Goal: Transaction & Acquisition: Purchase product/service

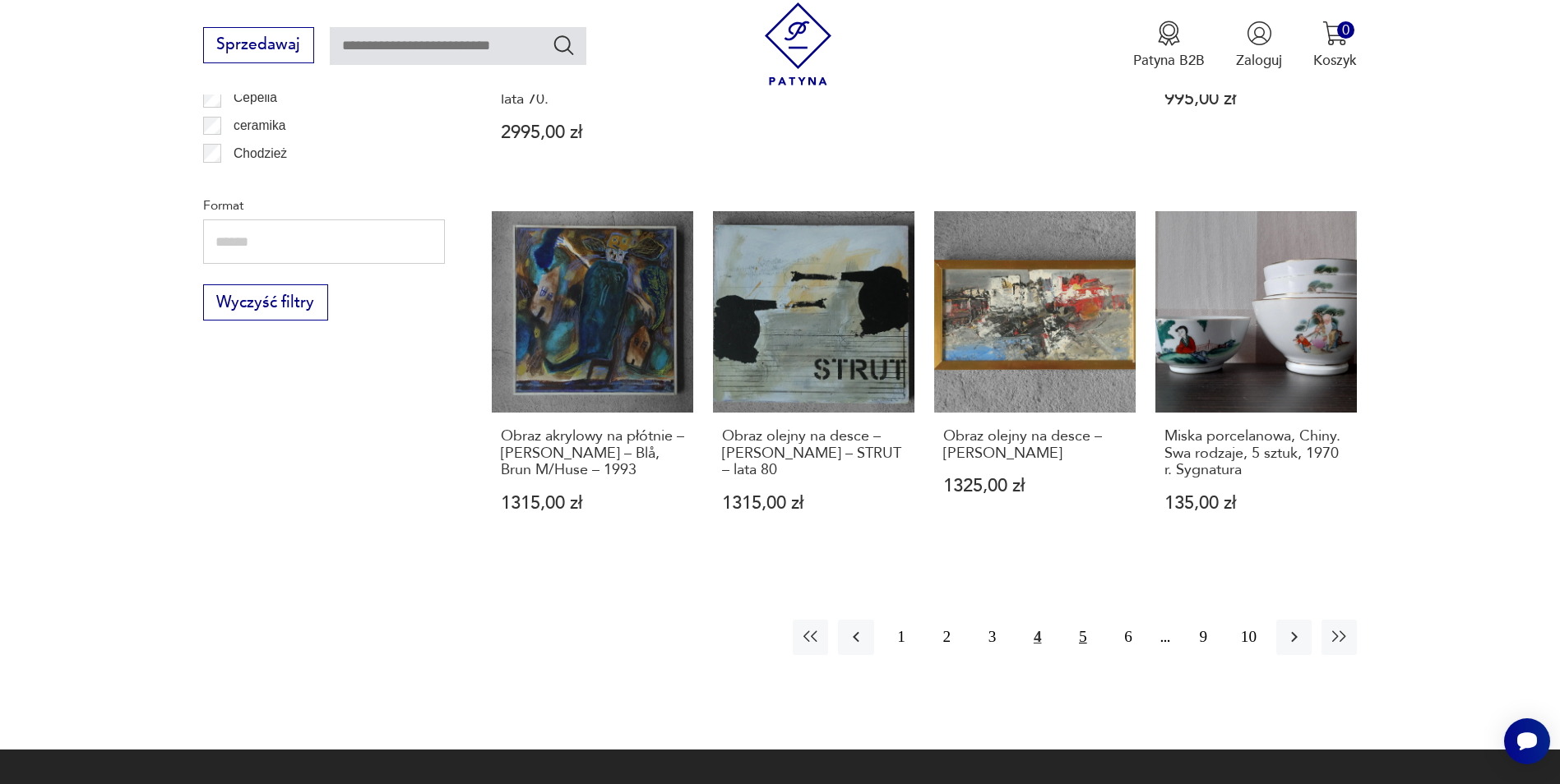
click at [1077, 620] on button "5" at bounding box center [1082, 637] width 36 height 36
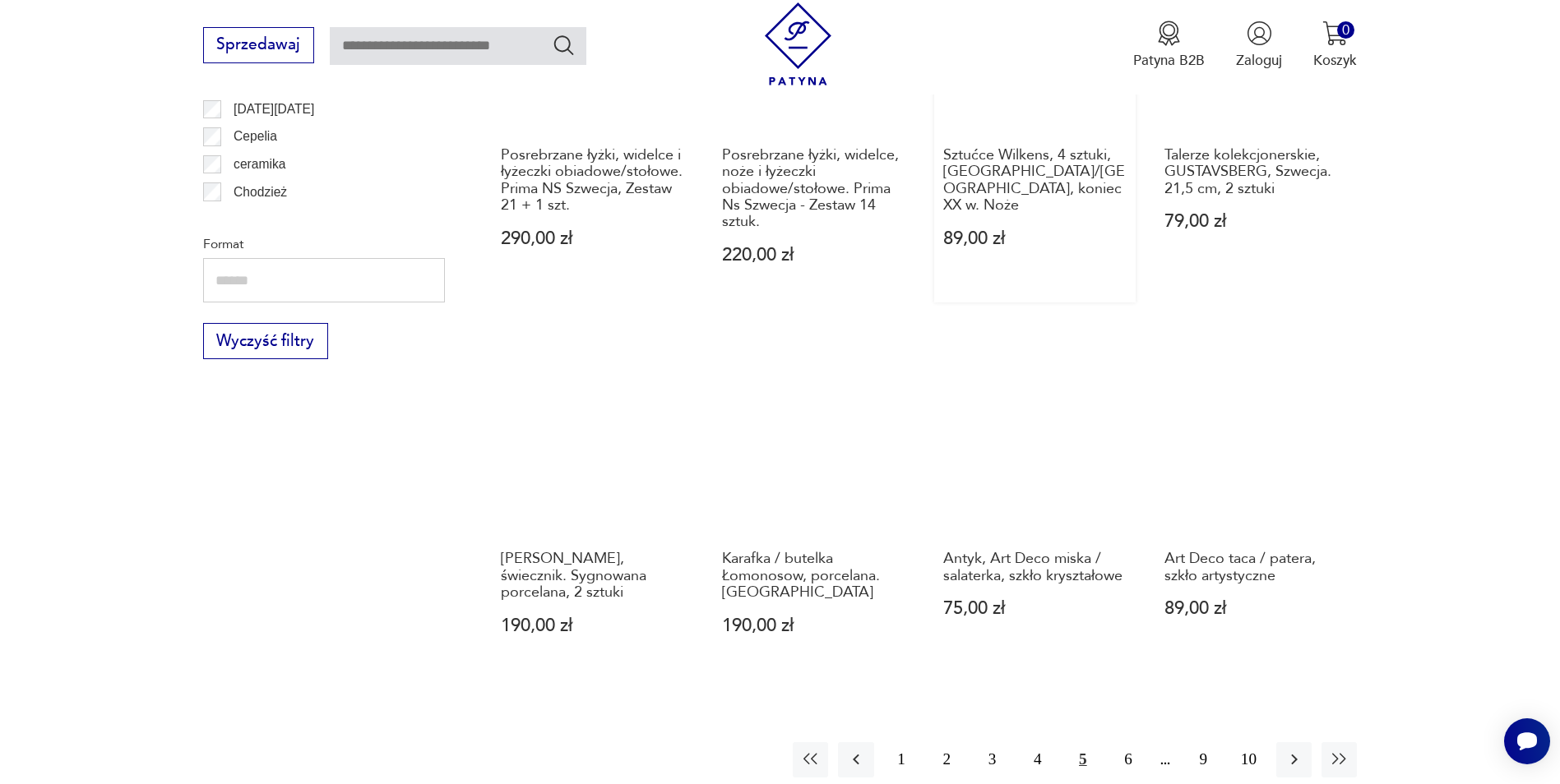
scroll to position [1804, 0]
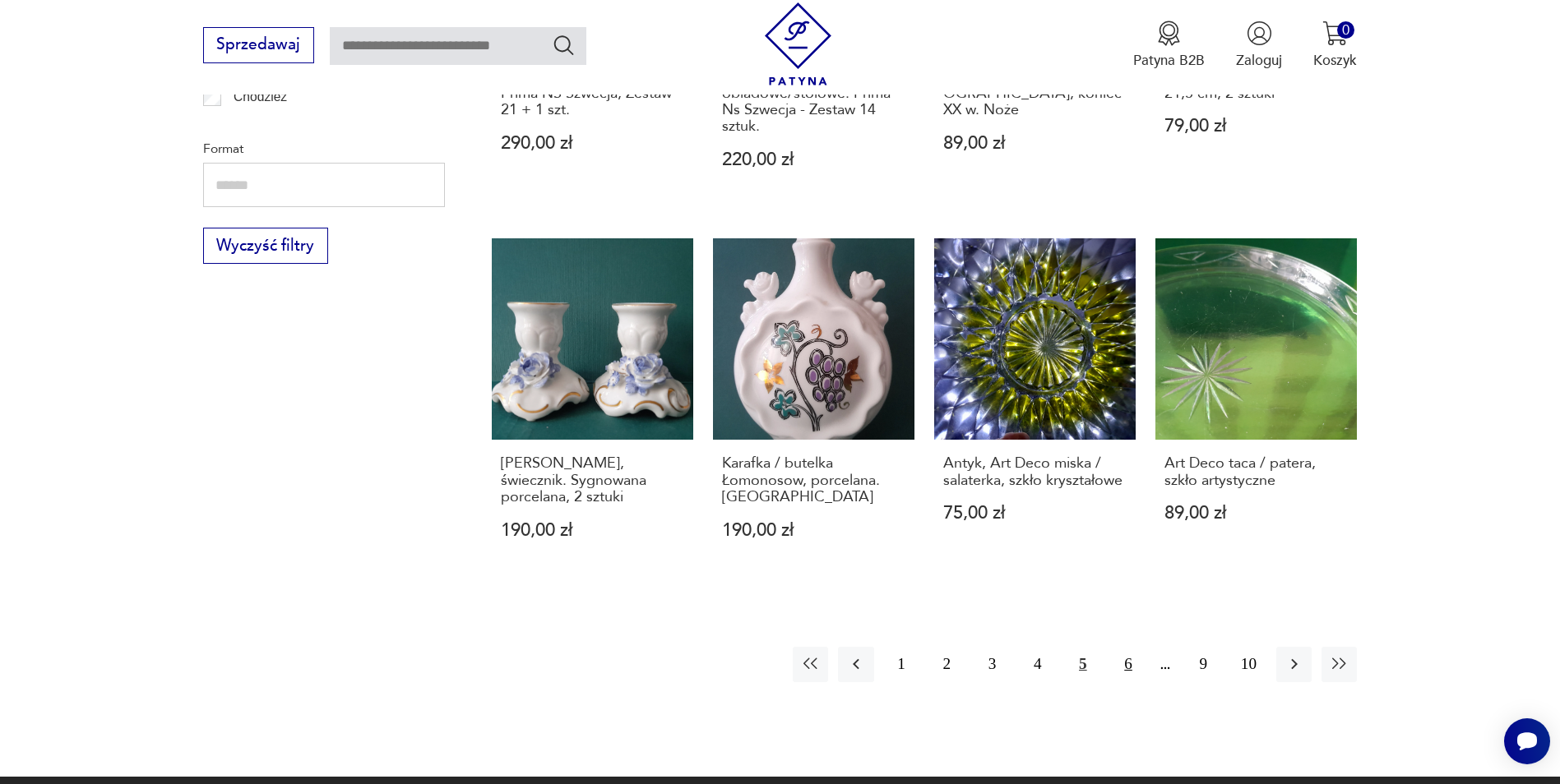
click at [1113, 647] on button "6" at bounding box center [1128, 664] width 36 height 36
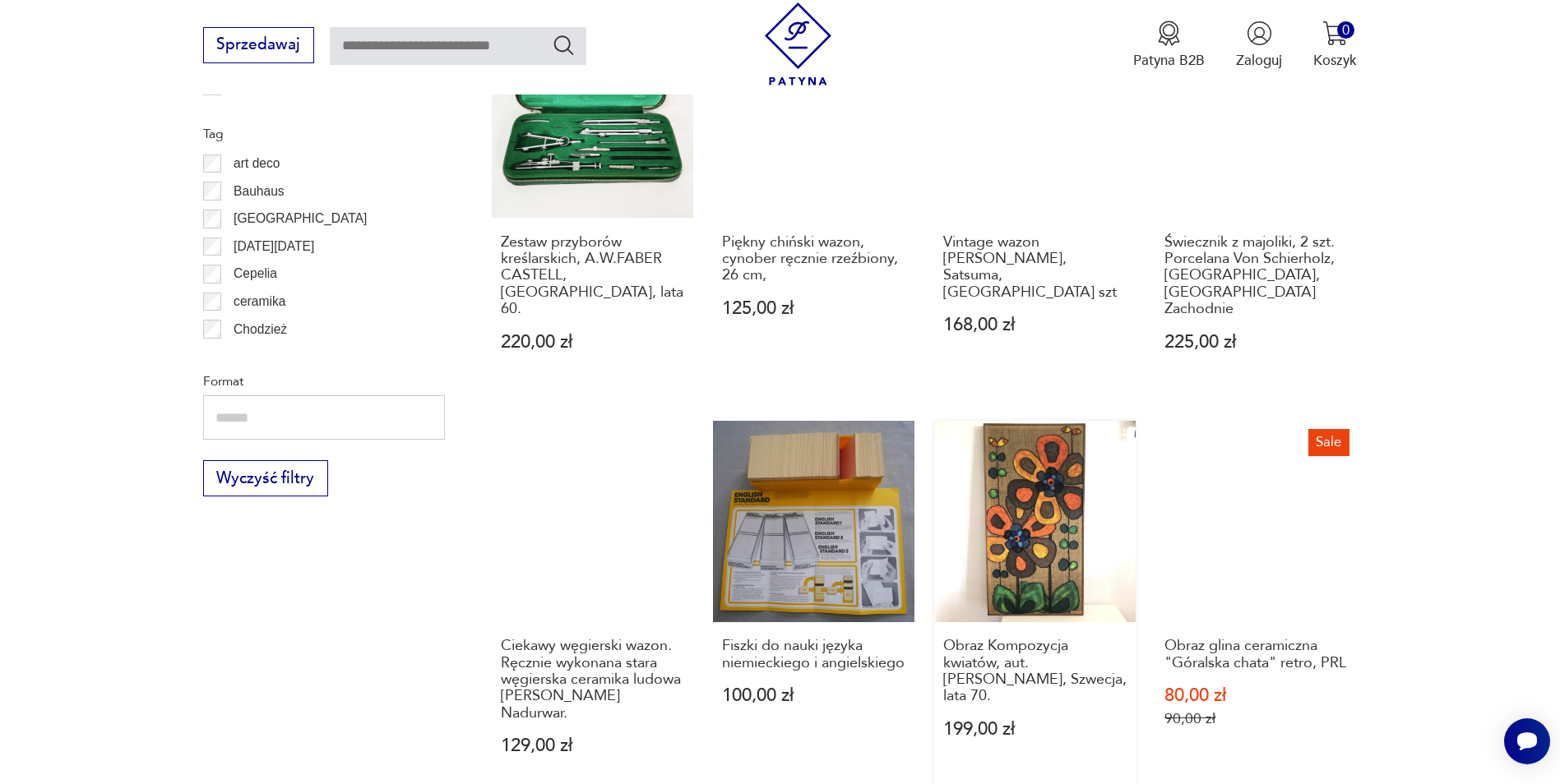
scroll to position [1722, 0]
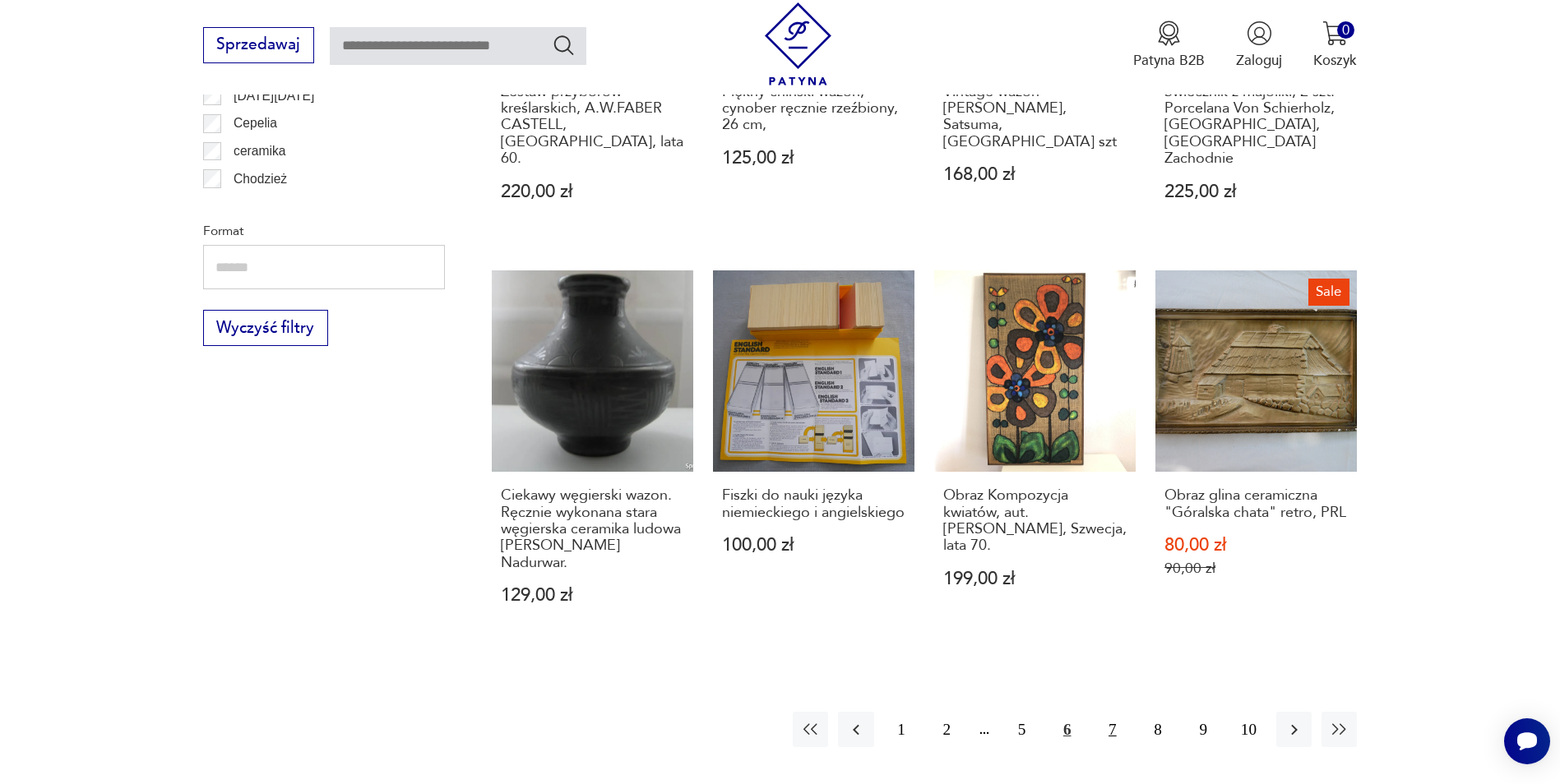
click at [1106, 712] on button "7" at bounding box center [1112, 729] width 36 height 36
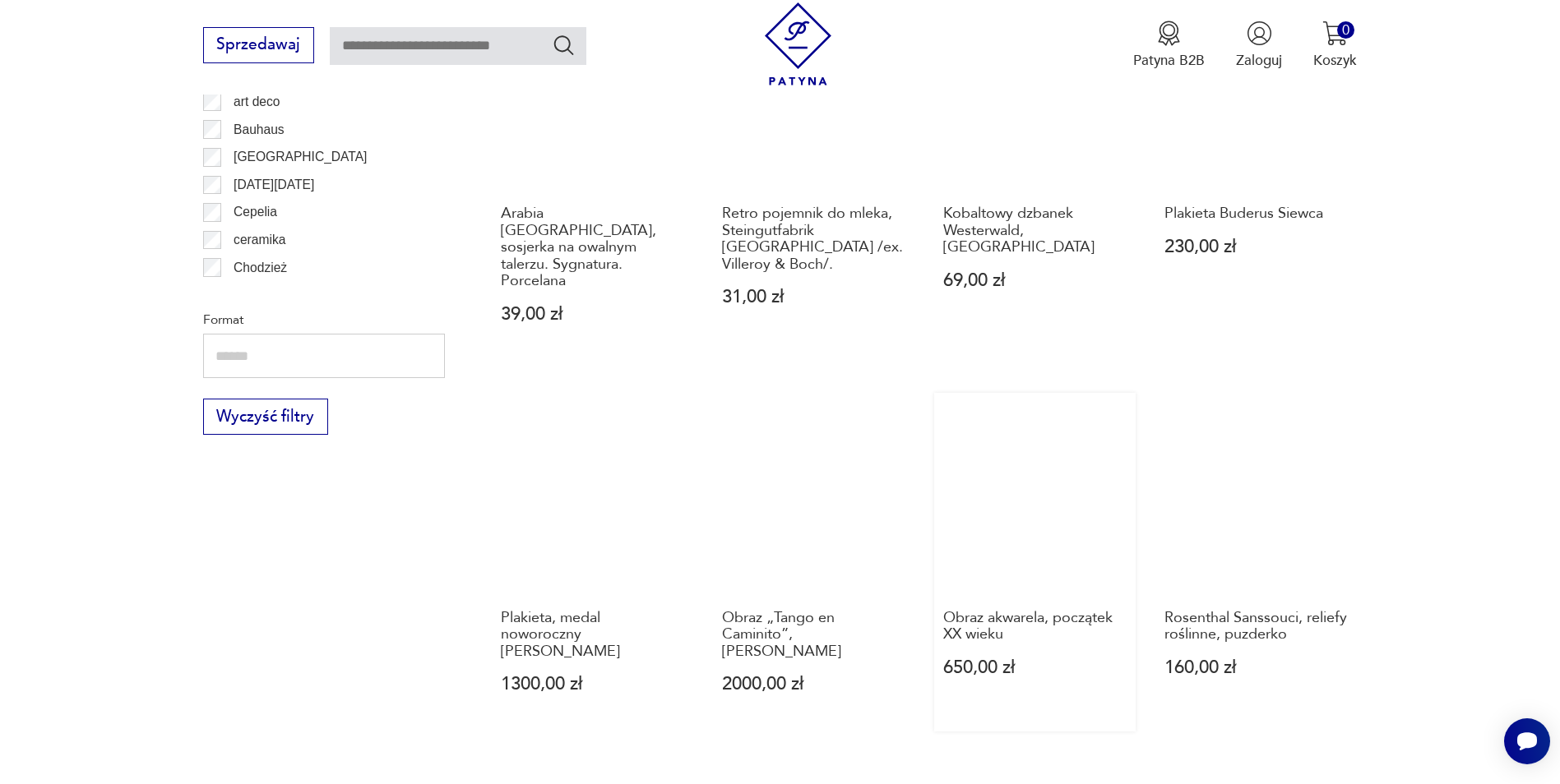
scroll to position [1639, 0]
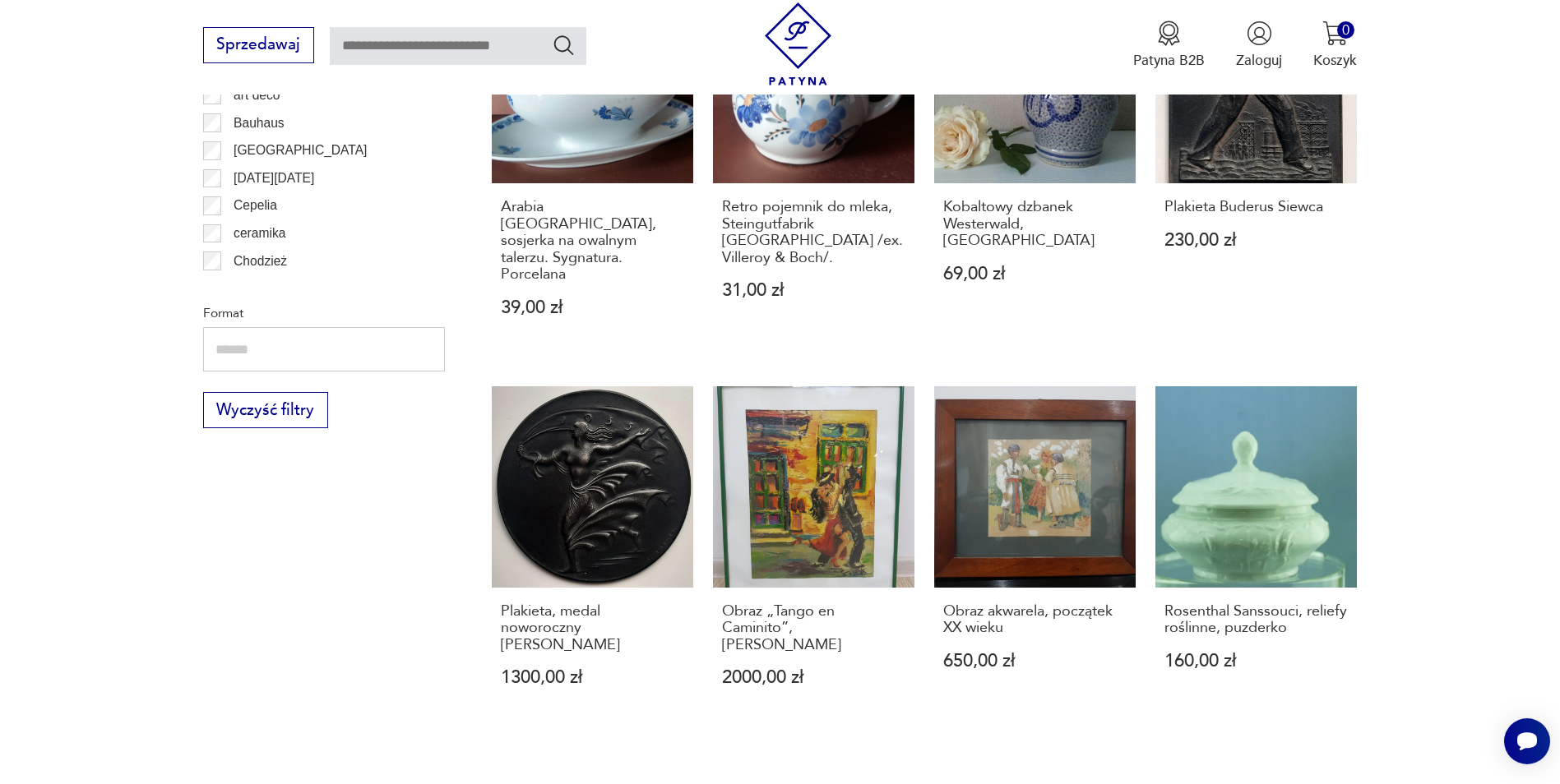
click at [509, 40] on input "text" at bounding box center [458, 45] width 256 height 37
type input "*****"
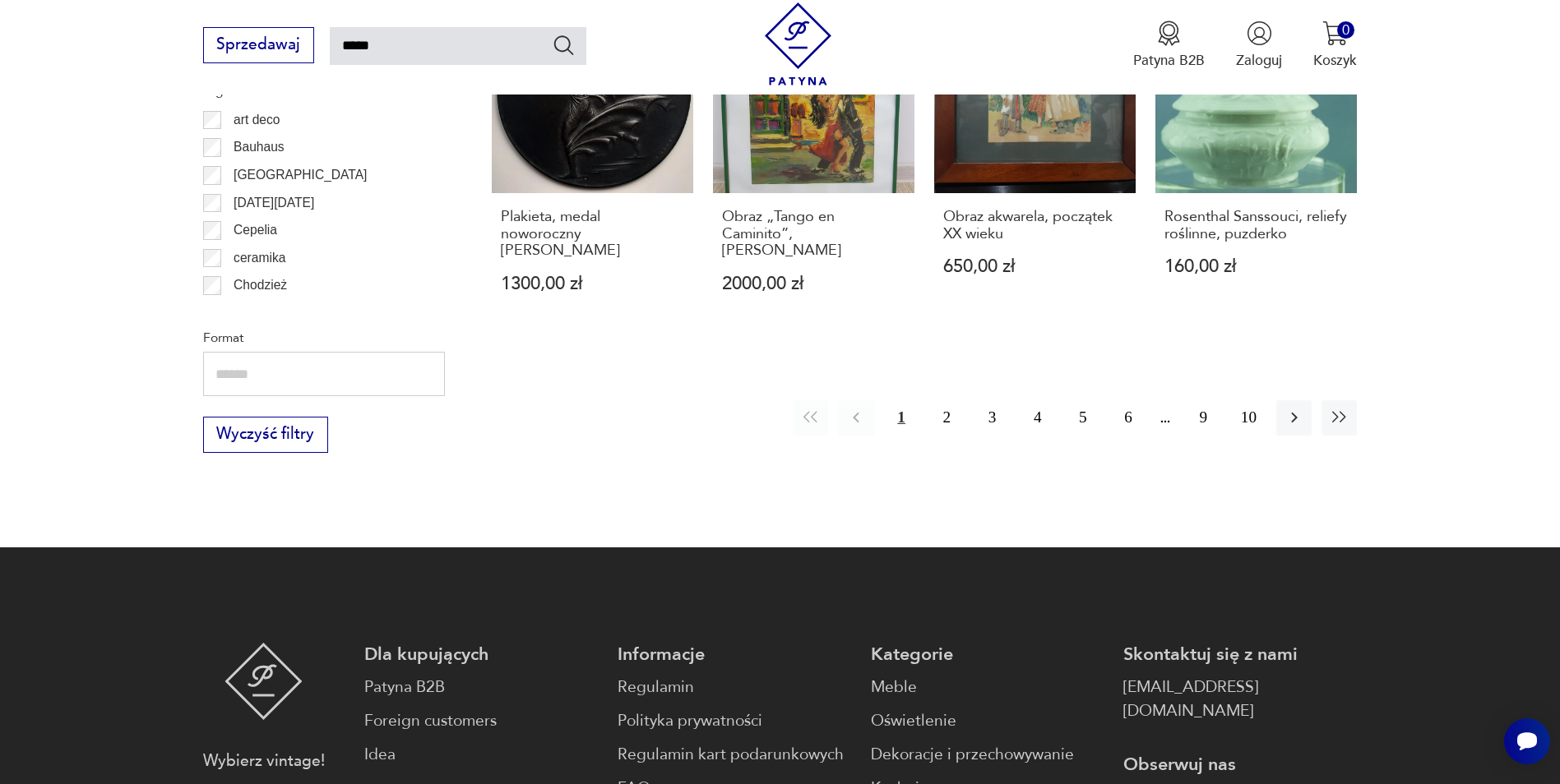
scroll to position [1663, 0]
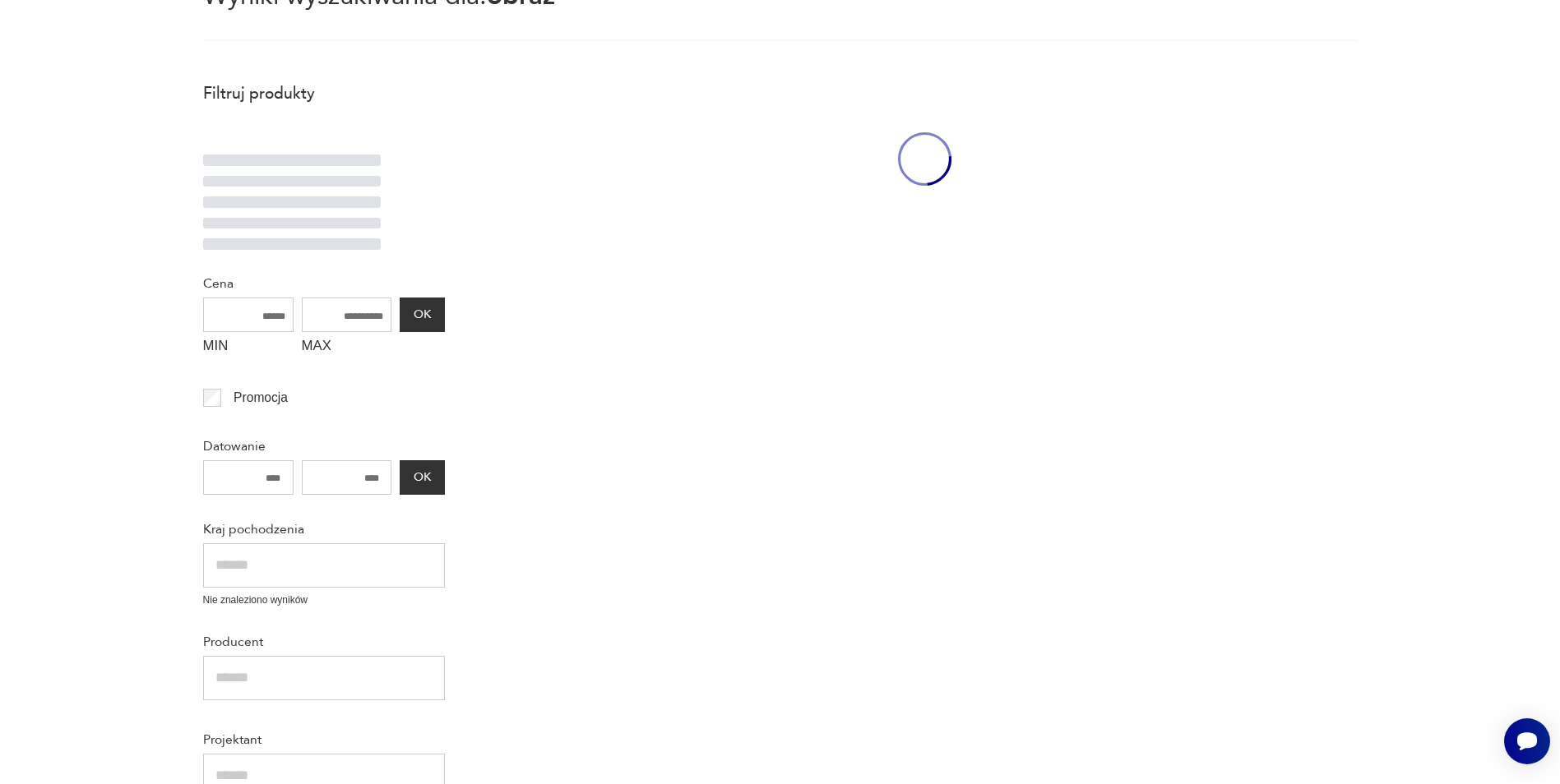
scroll to position [95, 0]
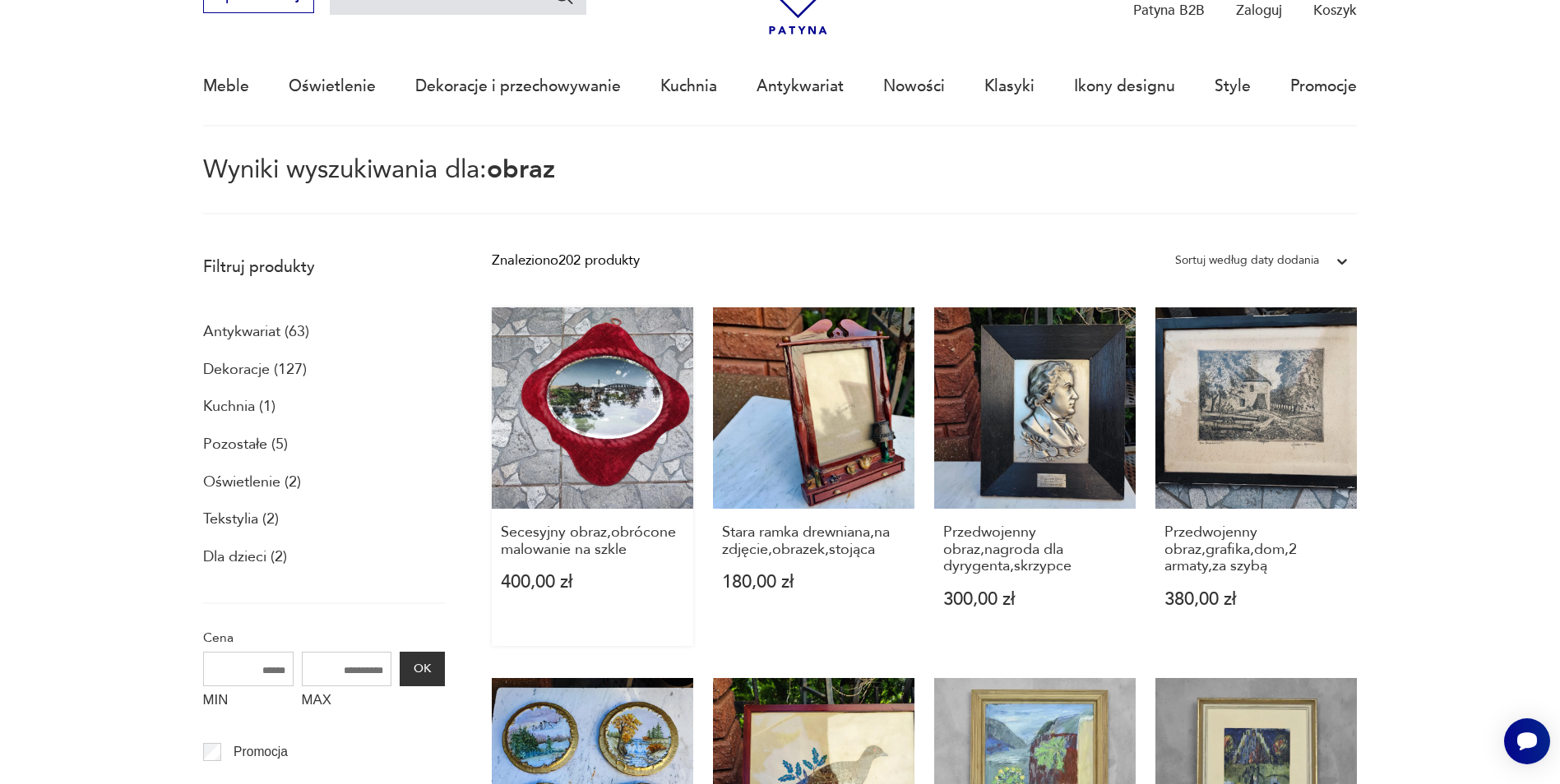
click at [625, 442] on link "Secesyjny obraz,obrócone malowanie na szkle 400,00 zł" at bounding box center [592, 476] width 202 height 339
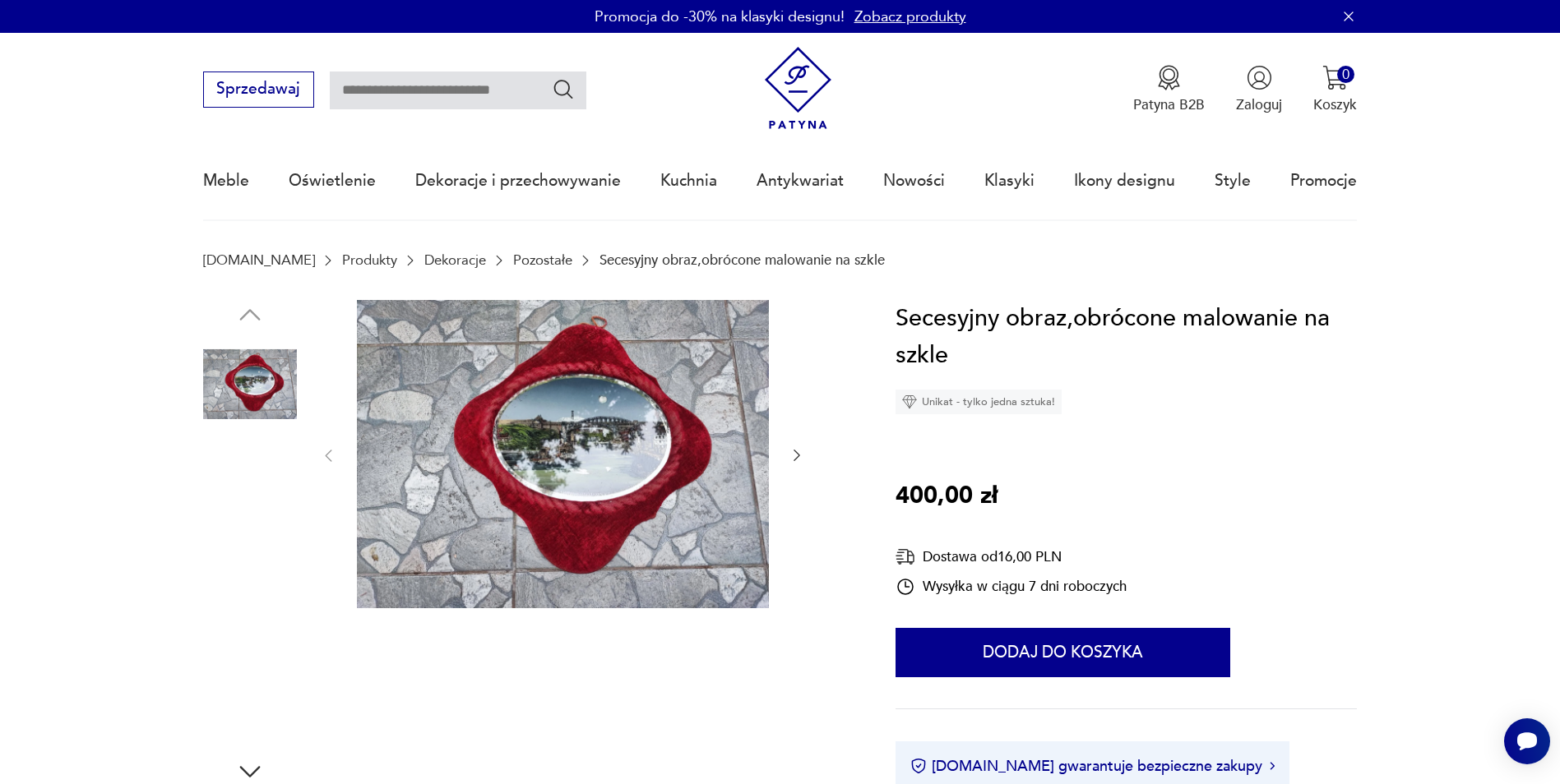
click at [255, 582] on img at bounding box center [251, 595] width 94 height 94
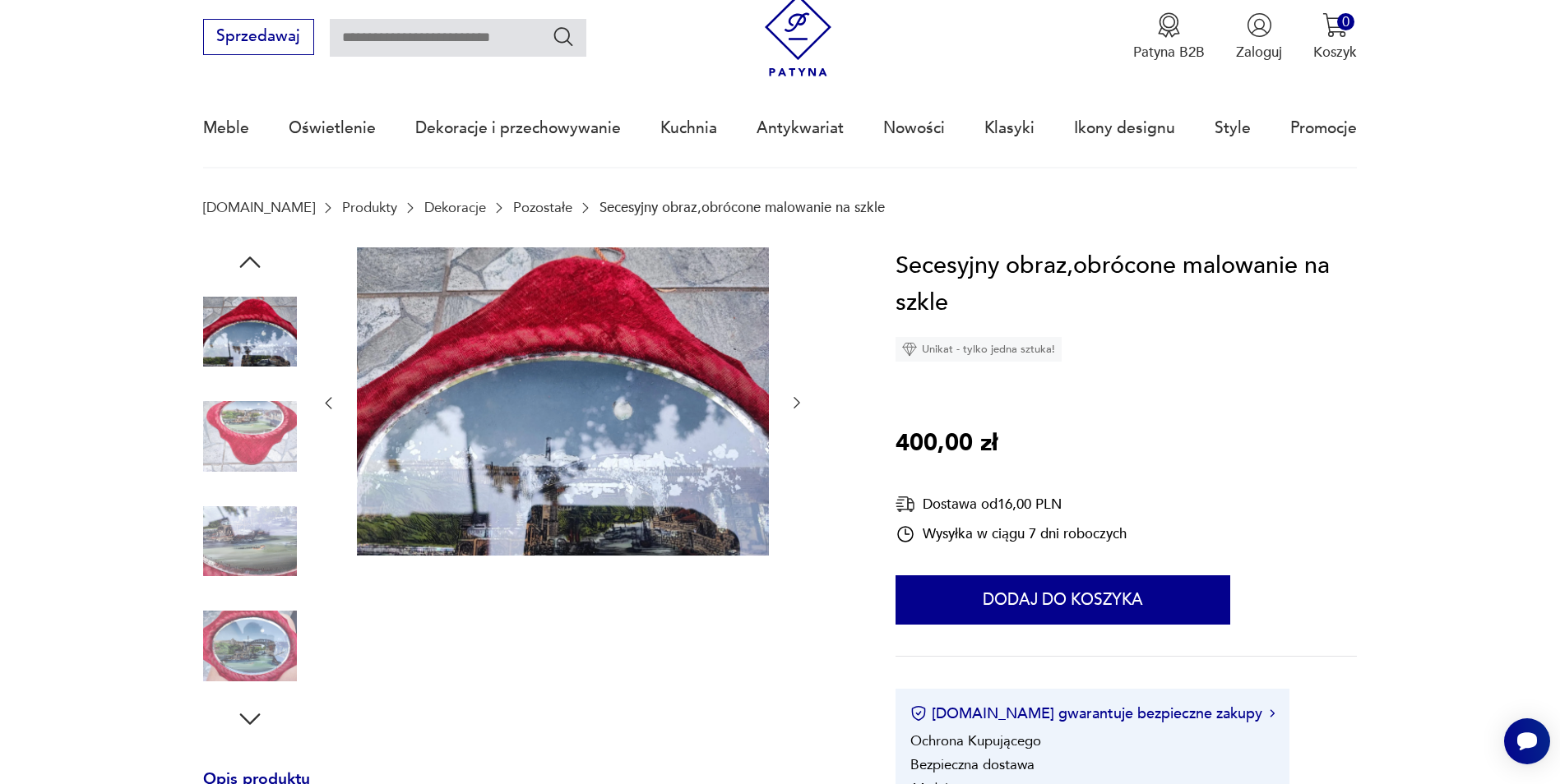
scroll to position [83, 0]
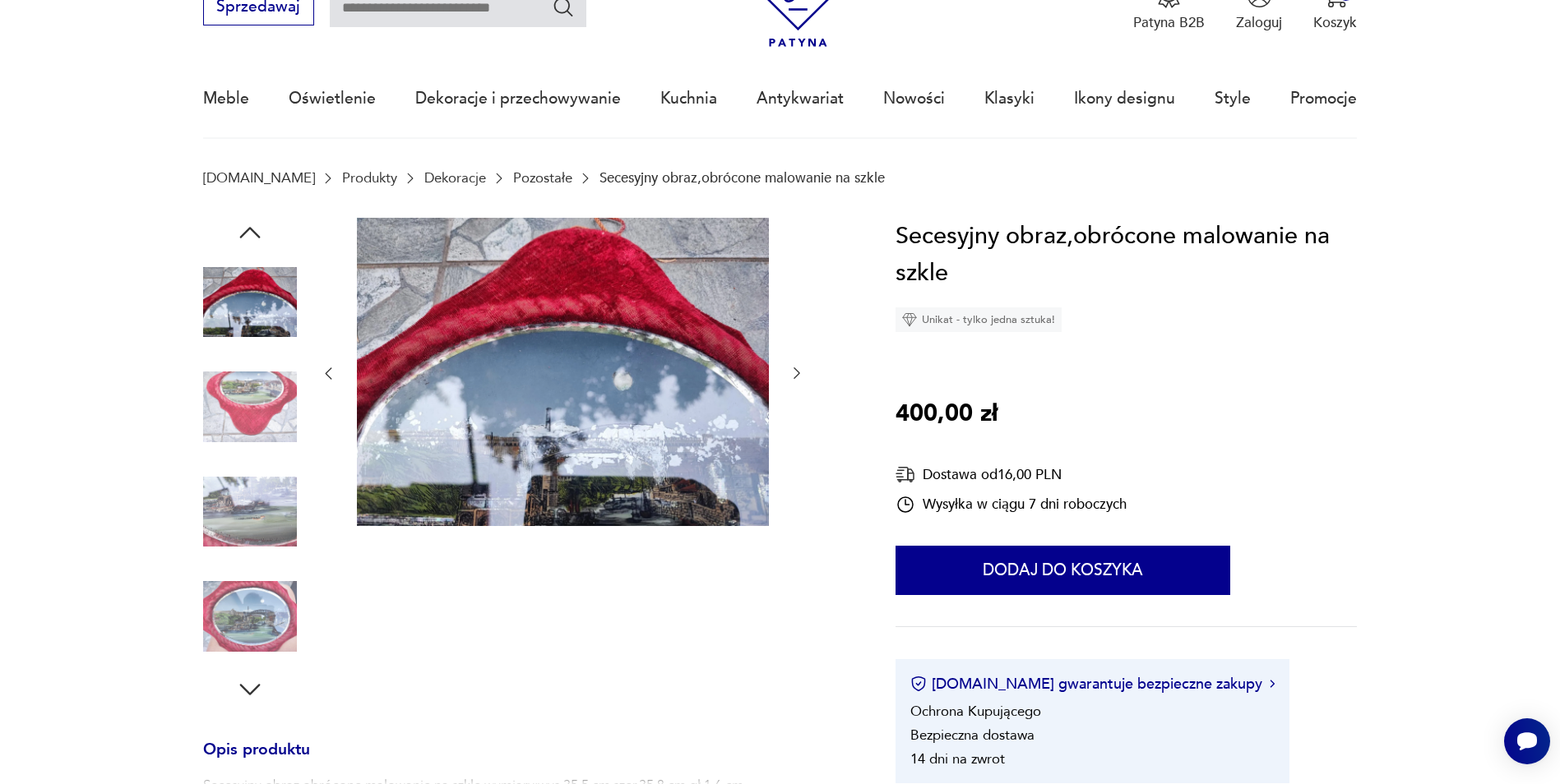
click at [247, 609] on img at bounding box center [251, 617] width 94 height 94
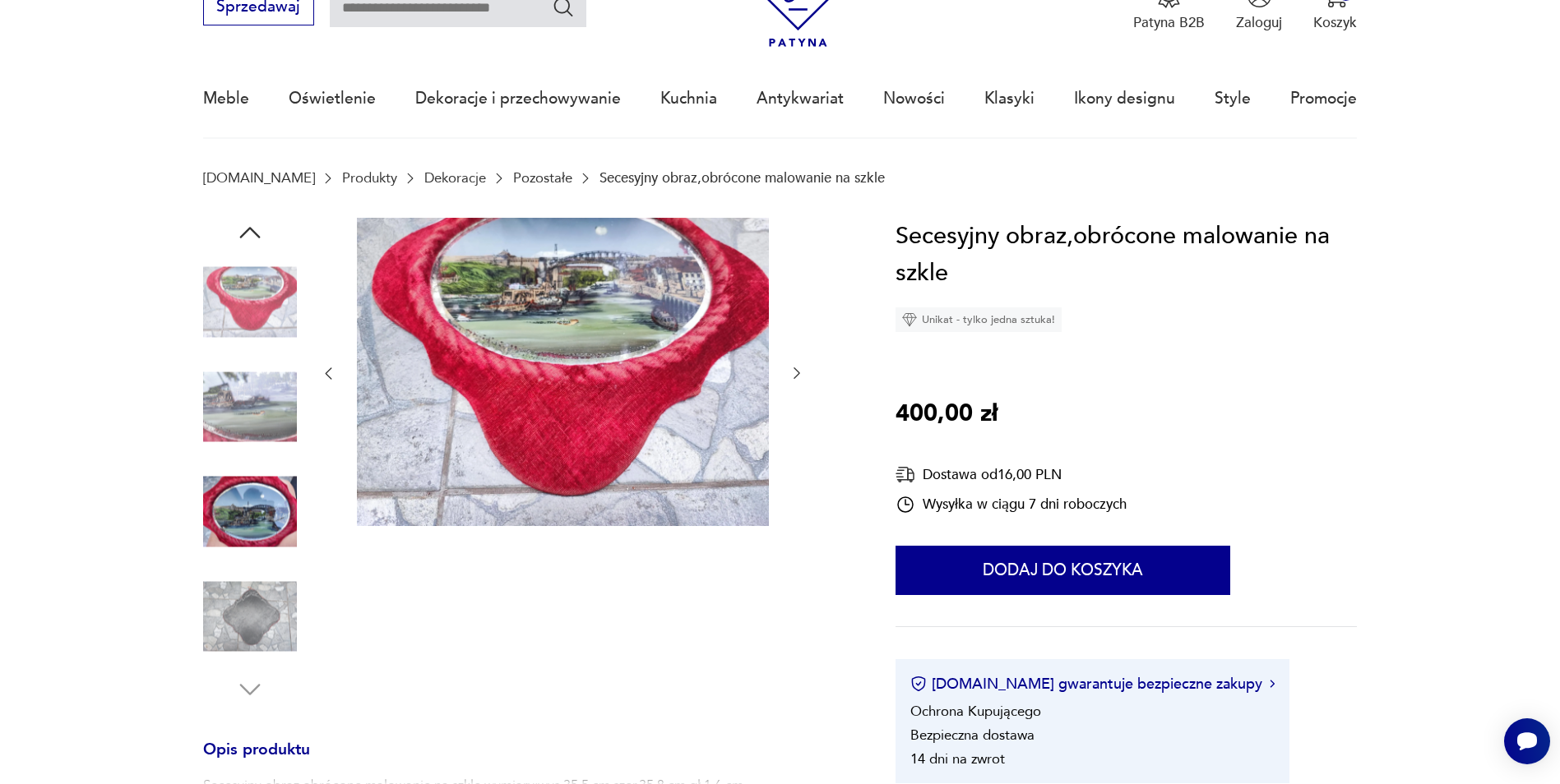
click at [246, 612] on img at bounding box center [251, 617] width 94 height 94
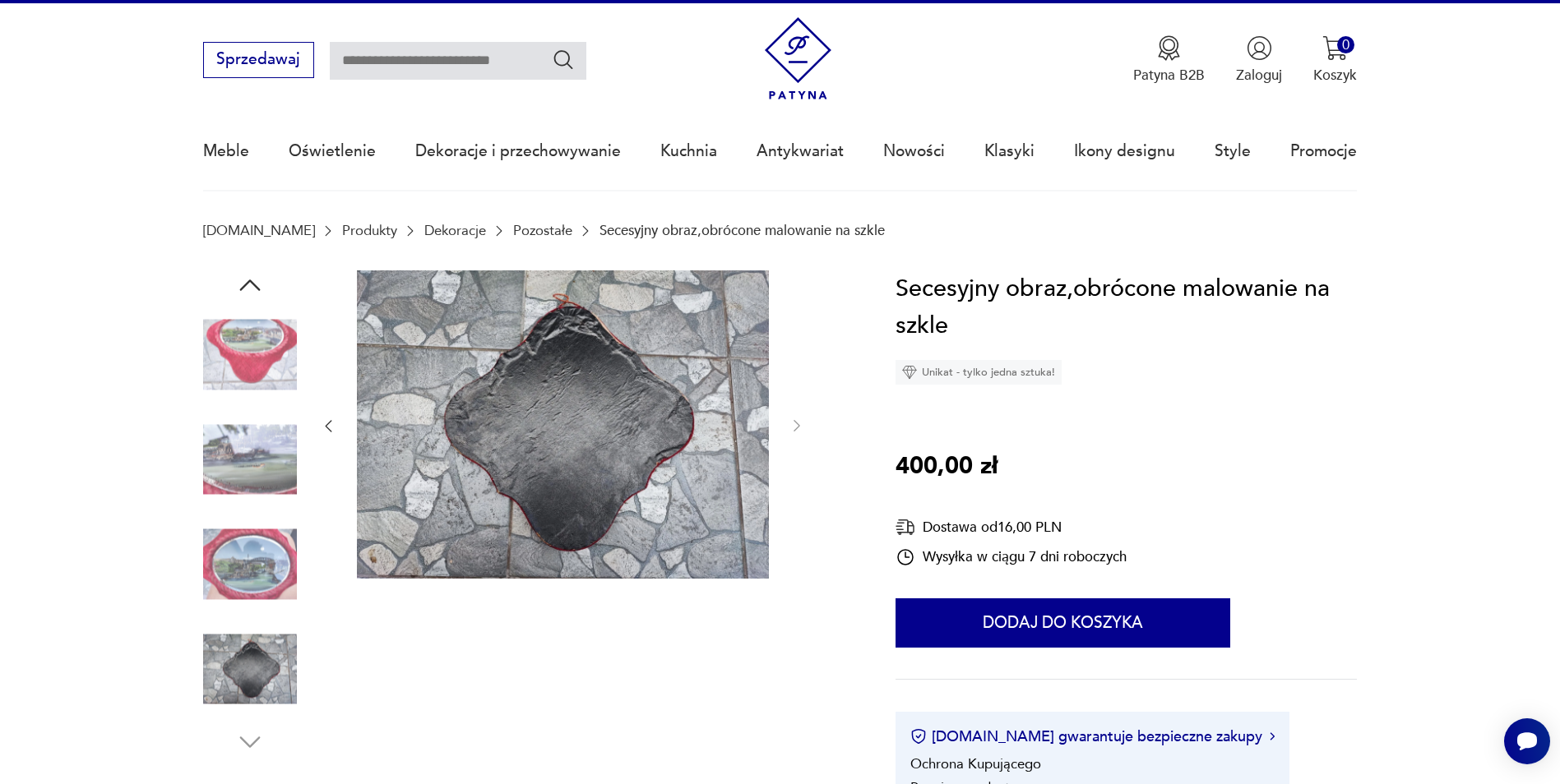
scroll to position [0, 0]
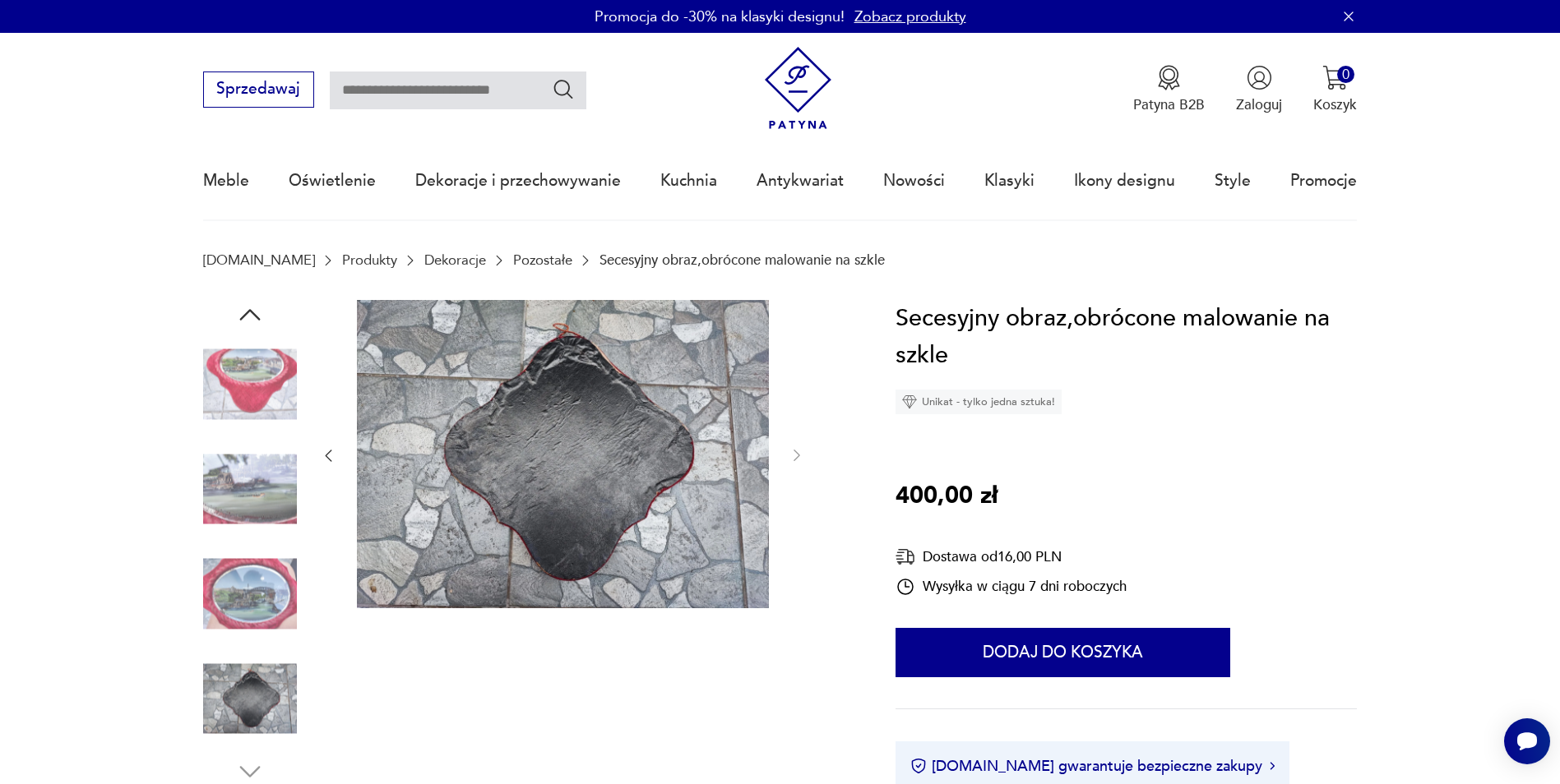
click at [258, 466] on img at bounding box center [251, 489] width 94 height 94
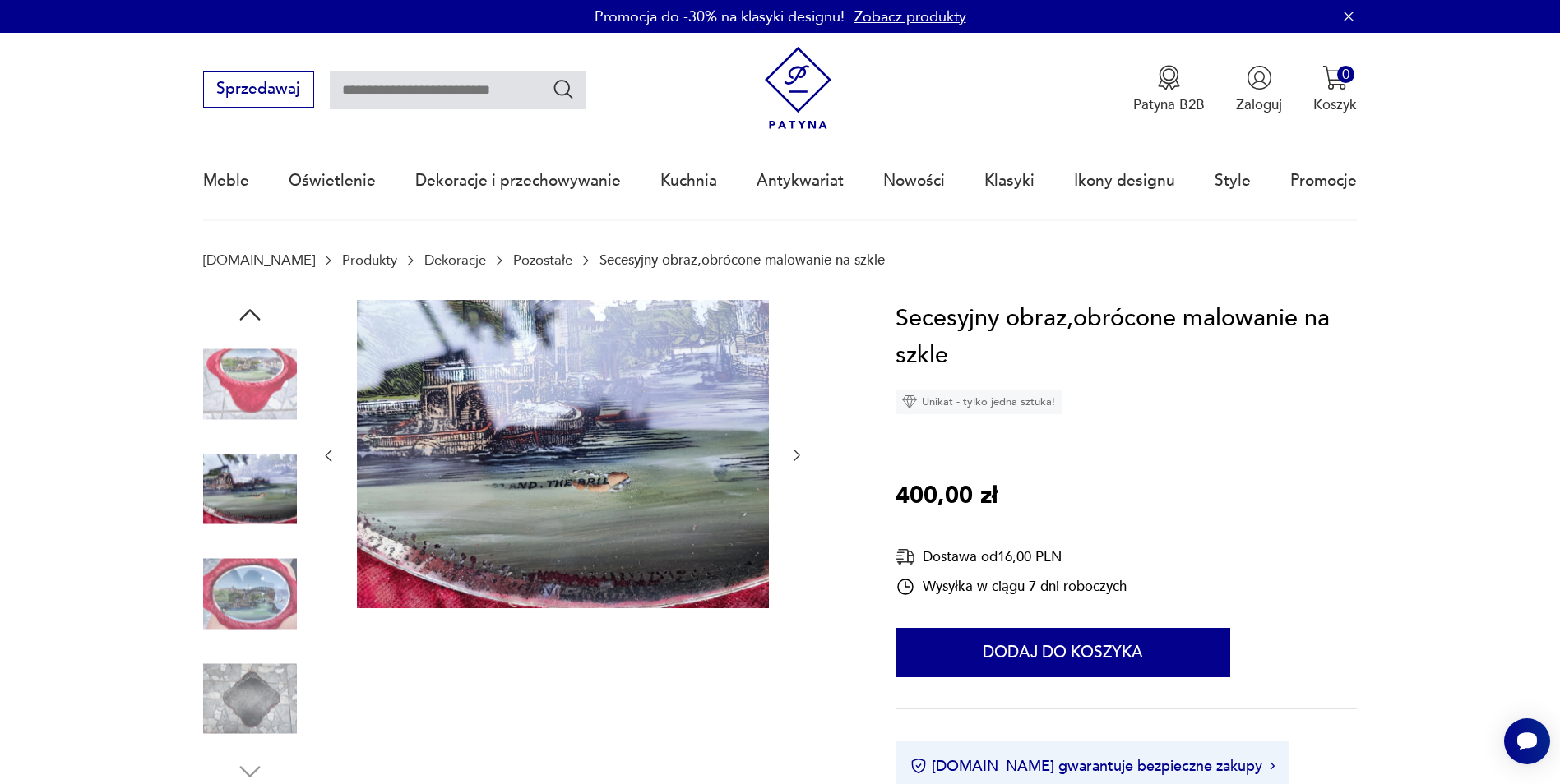
click at [276, 375] on img at bounding box center [251, 385] width 94 height 94
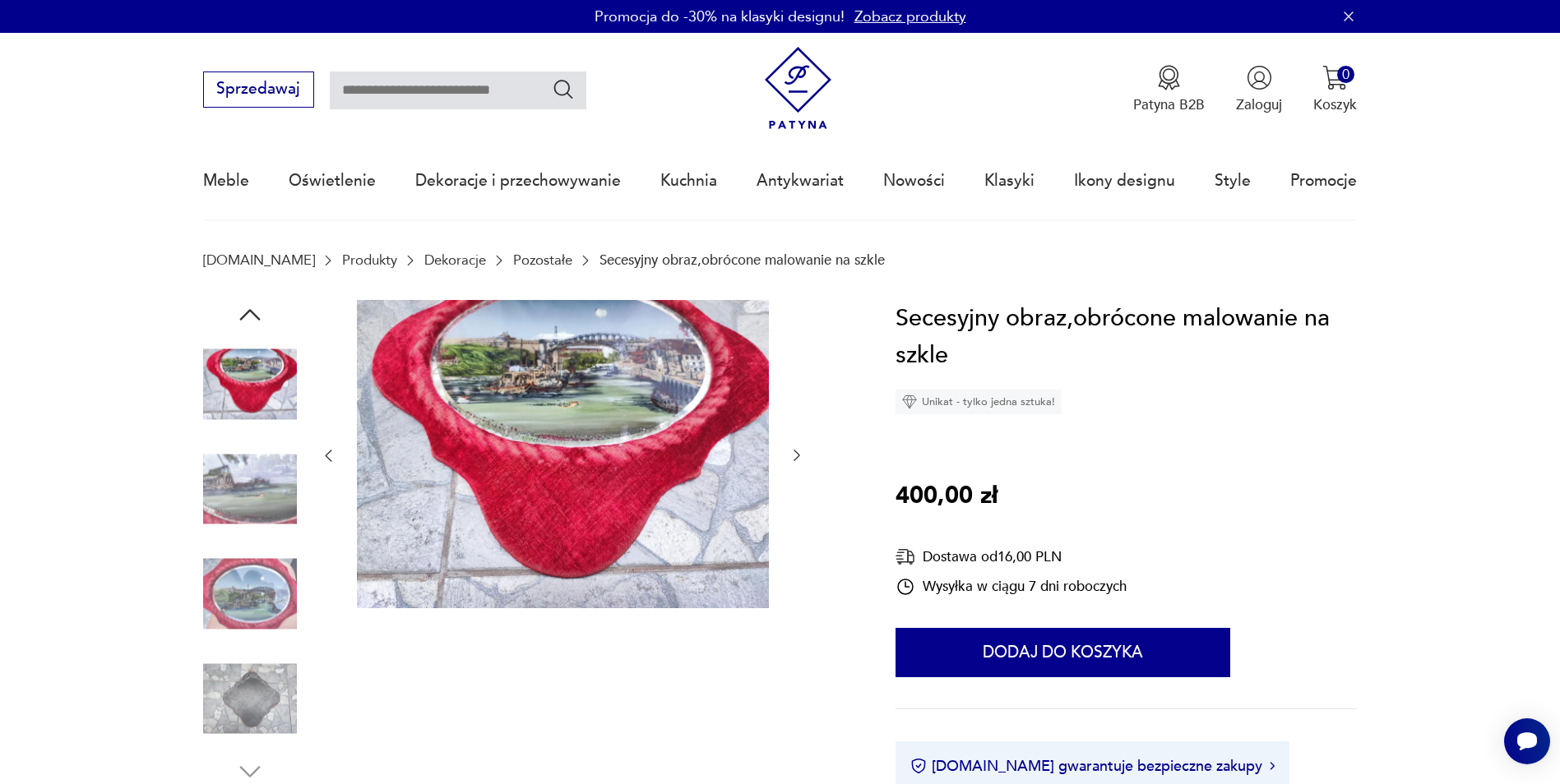
type input "*****"
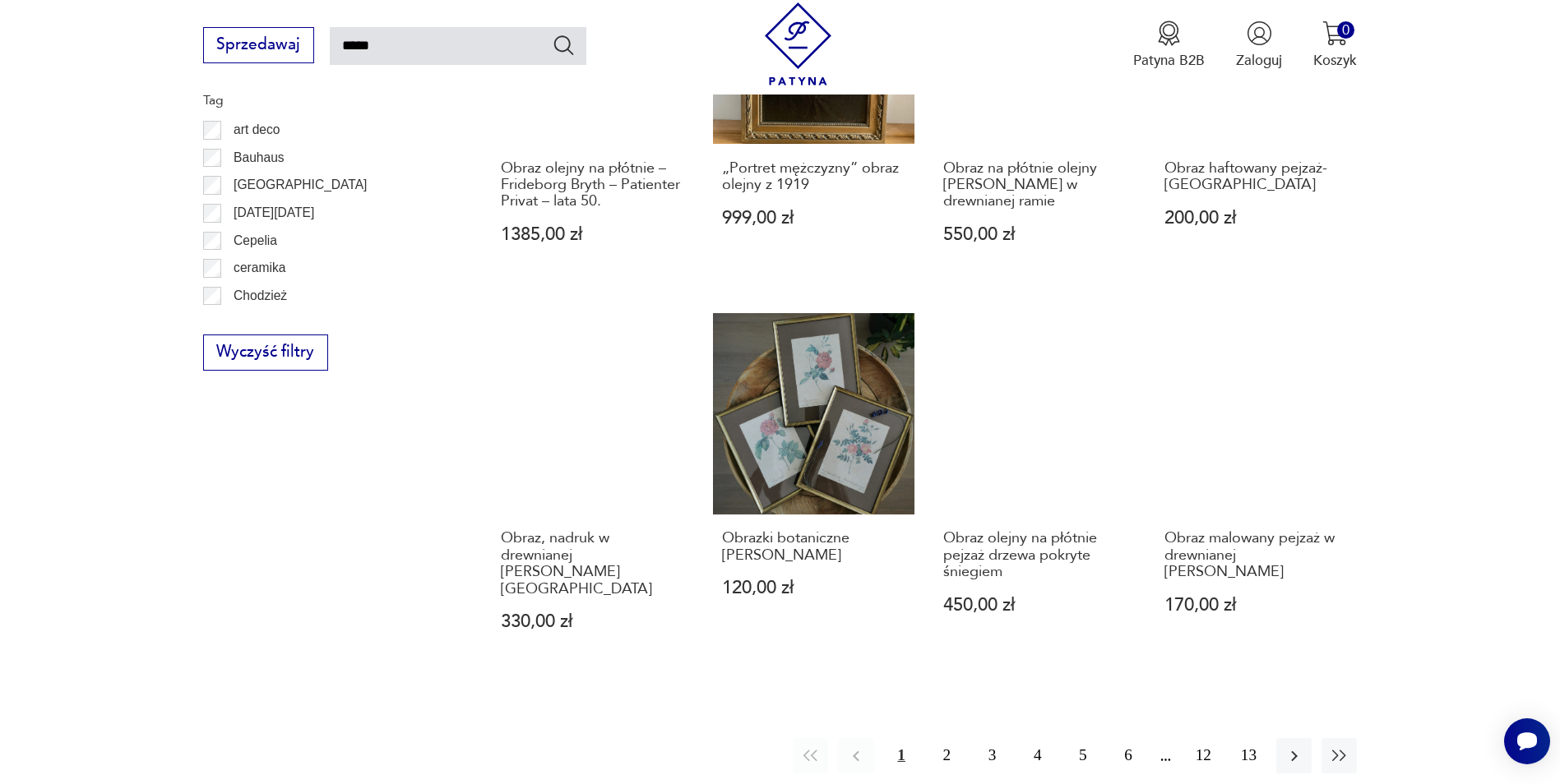
scroll to position [1246, 0]
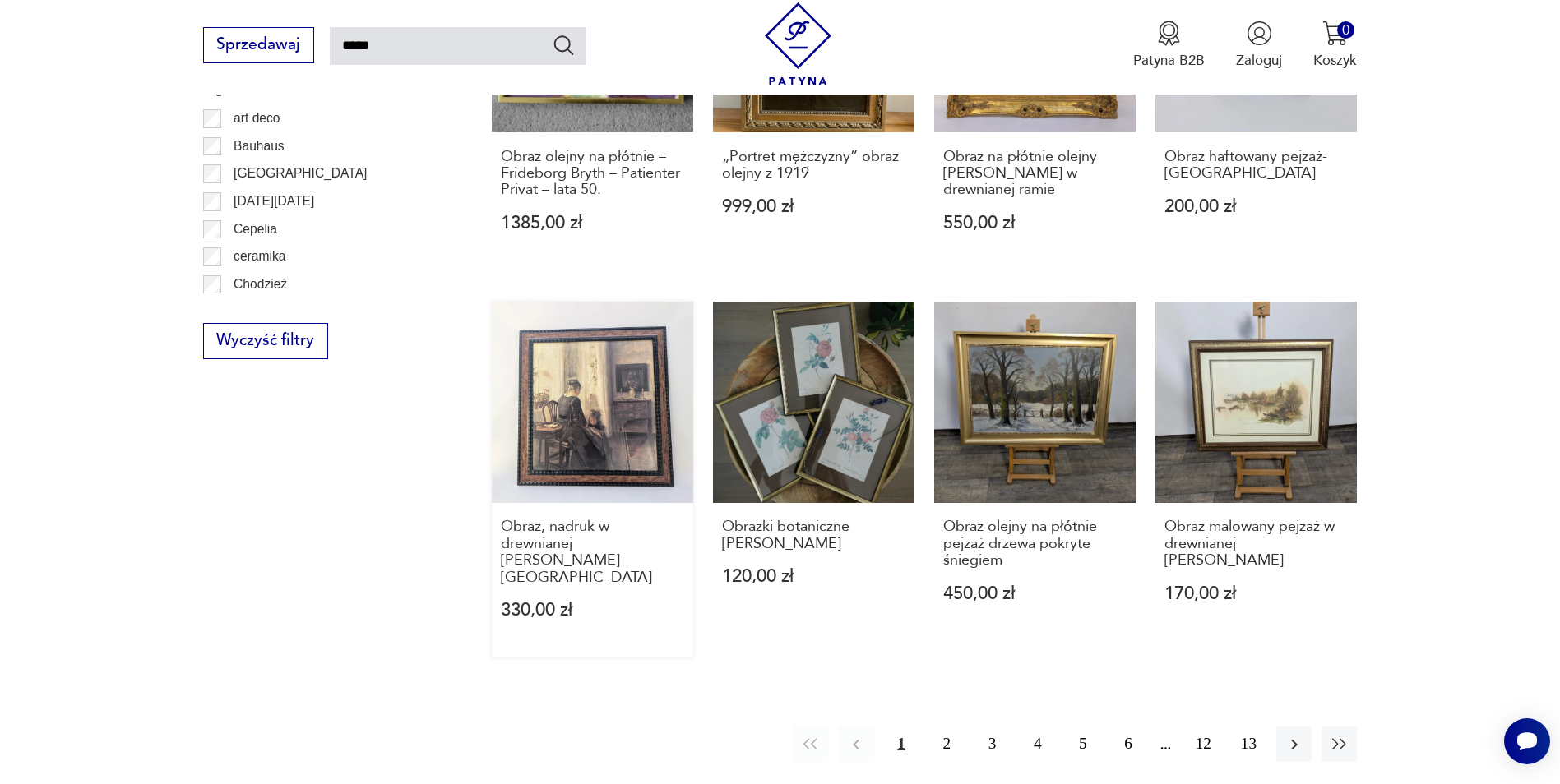
click at [560, 425] on link "Obraz, nadruk w drewnianej [PERSON_NAME] Halsde 330,00 zł" at bounding box center [592, 479] width 202 height 356
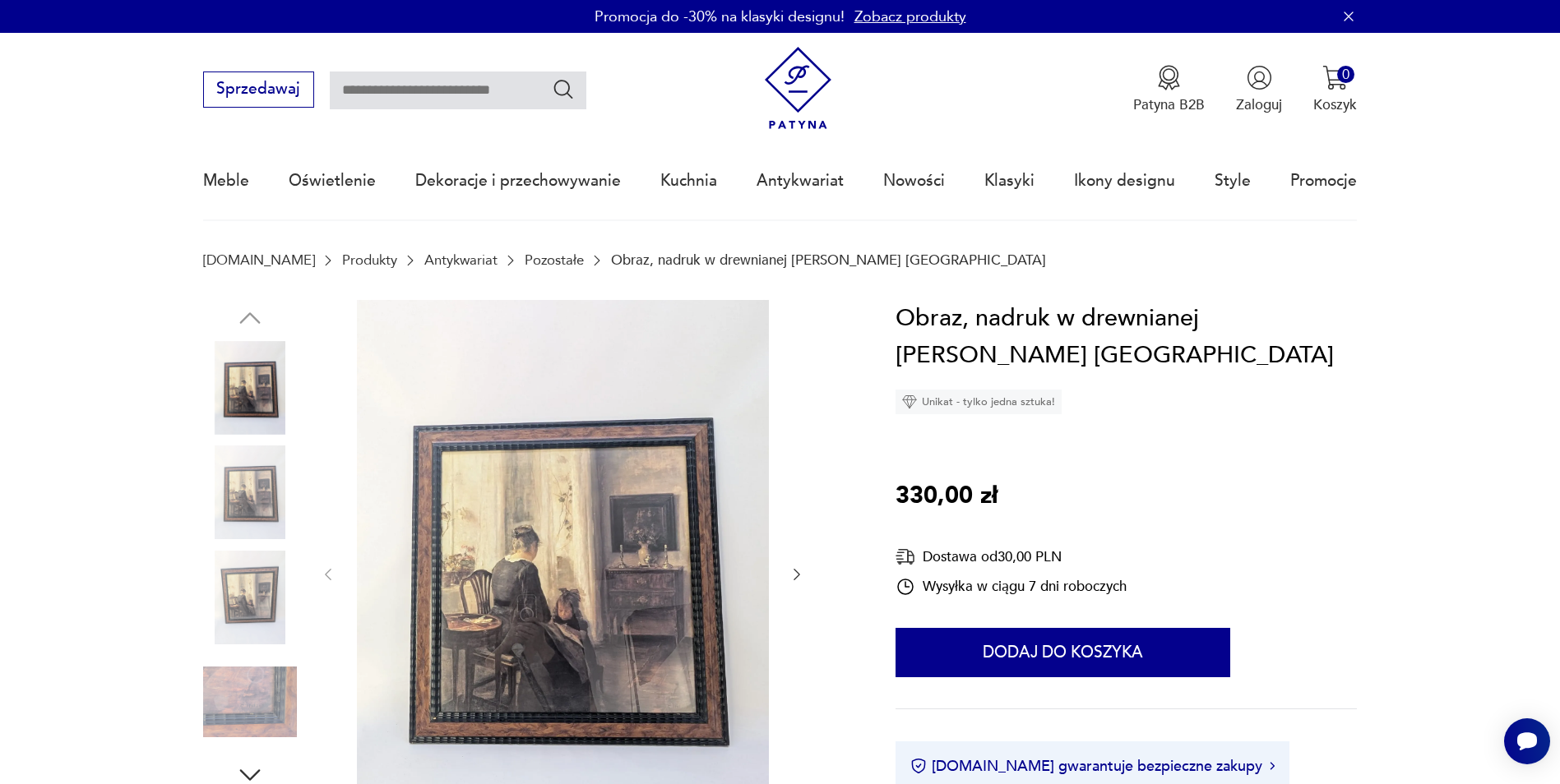
click at [255, 487] on img at bounding box center [251, 492] width 94 height 94
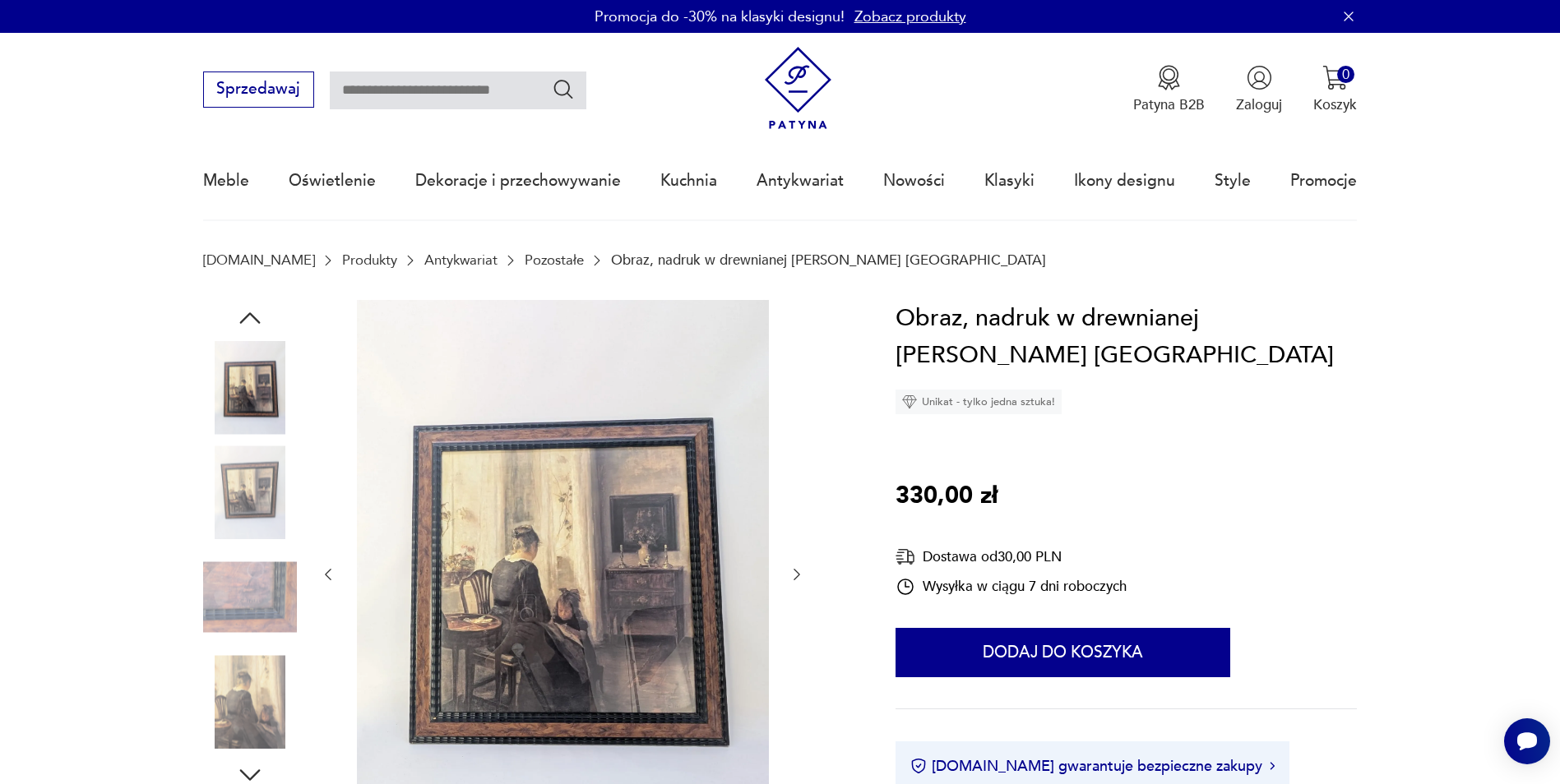
click at [244, 587] on img at bounding box center [251, 598] width 94 height 94
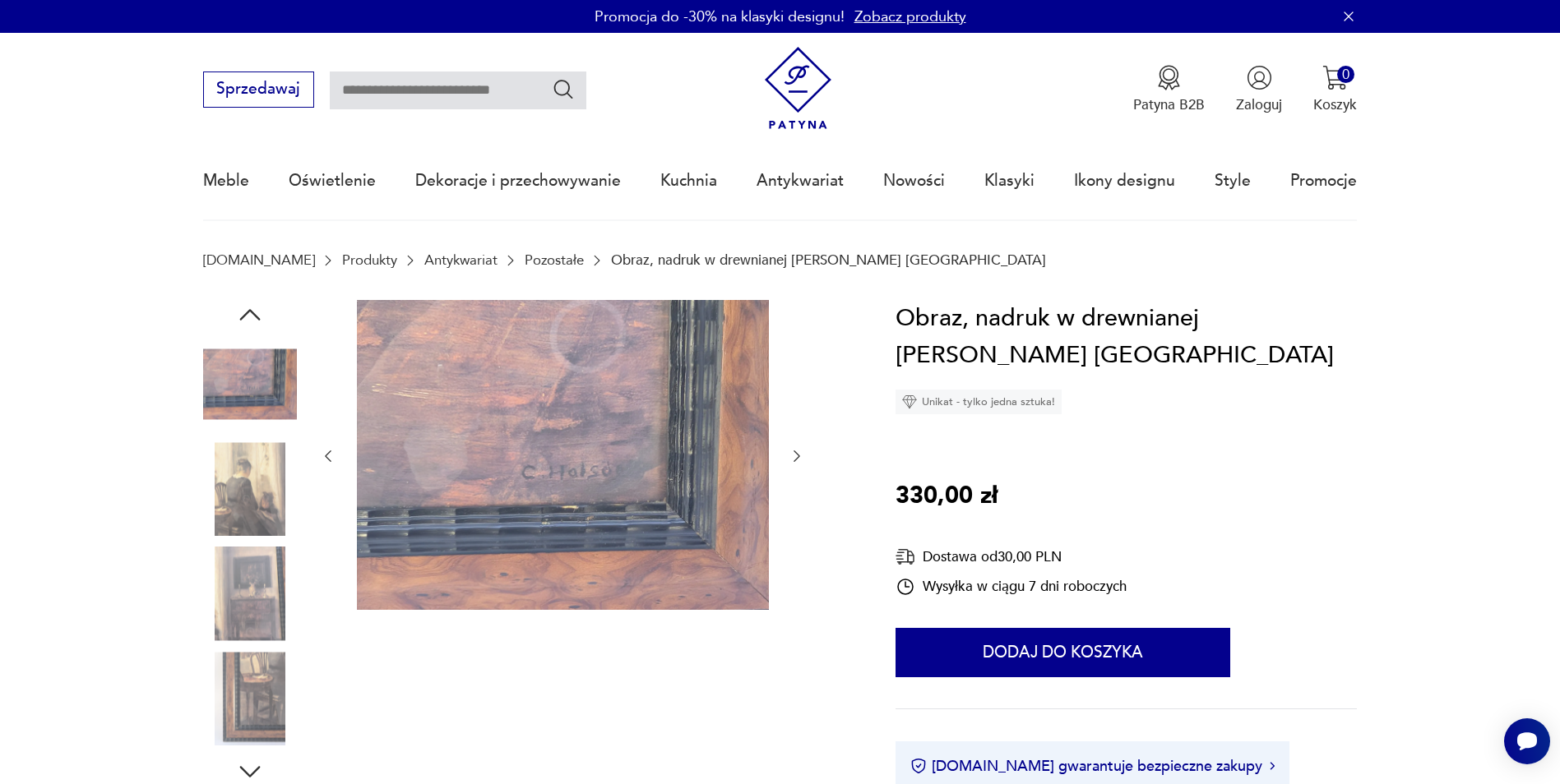
click at [250, 357] on img at bounding box center [251, 385] width 94 height 94
click at [250, 680] on img at bounding box center [251, 699] width 94 height 94
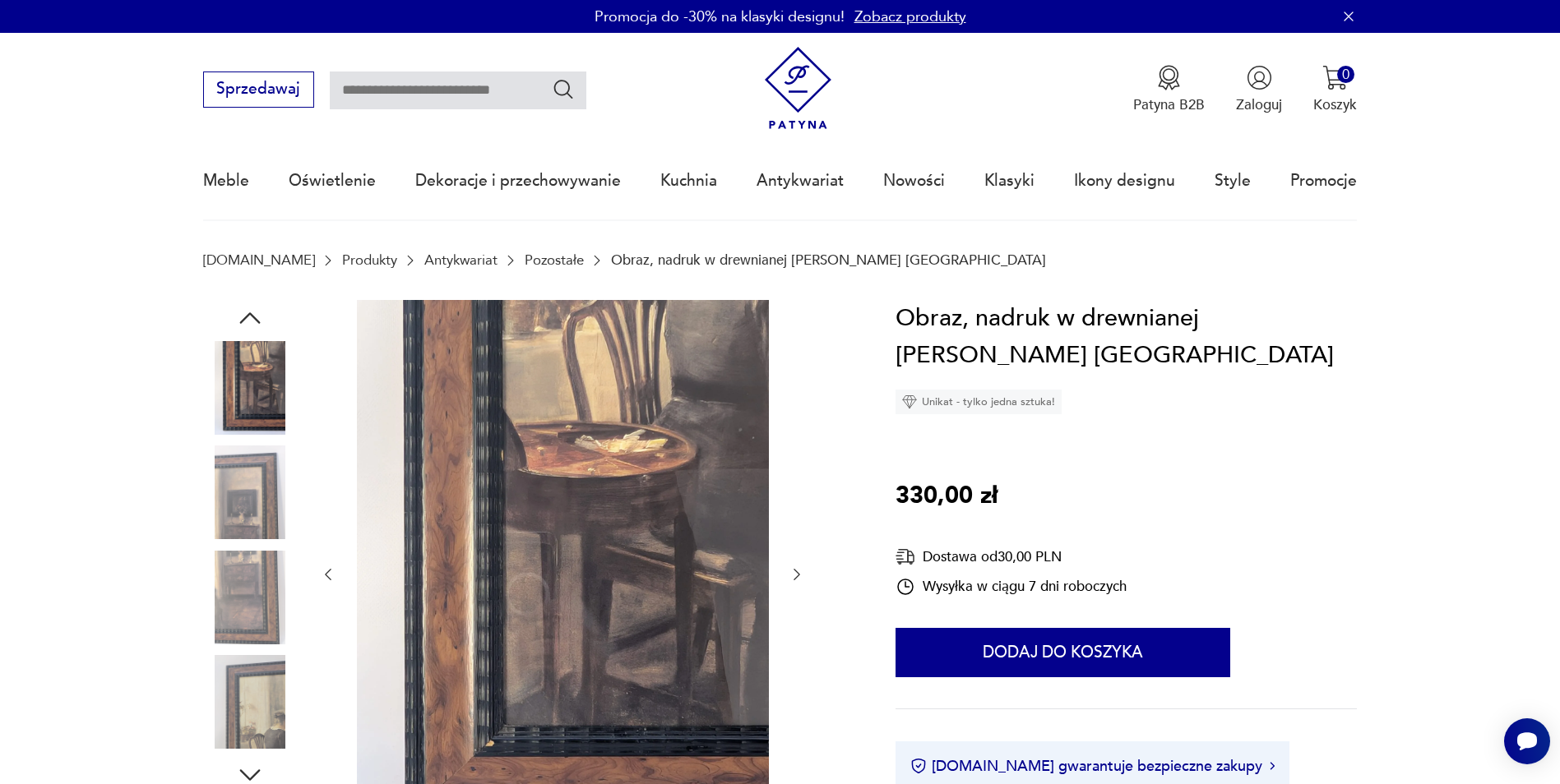
click at [326, 572] on icon "button" at bounding box center [327, 574] width 16 height 16
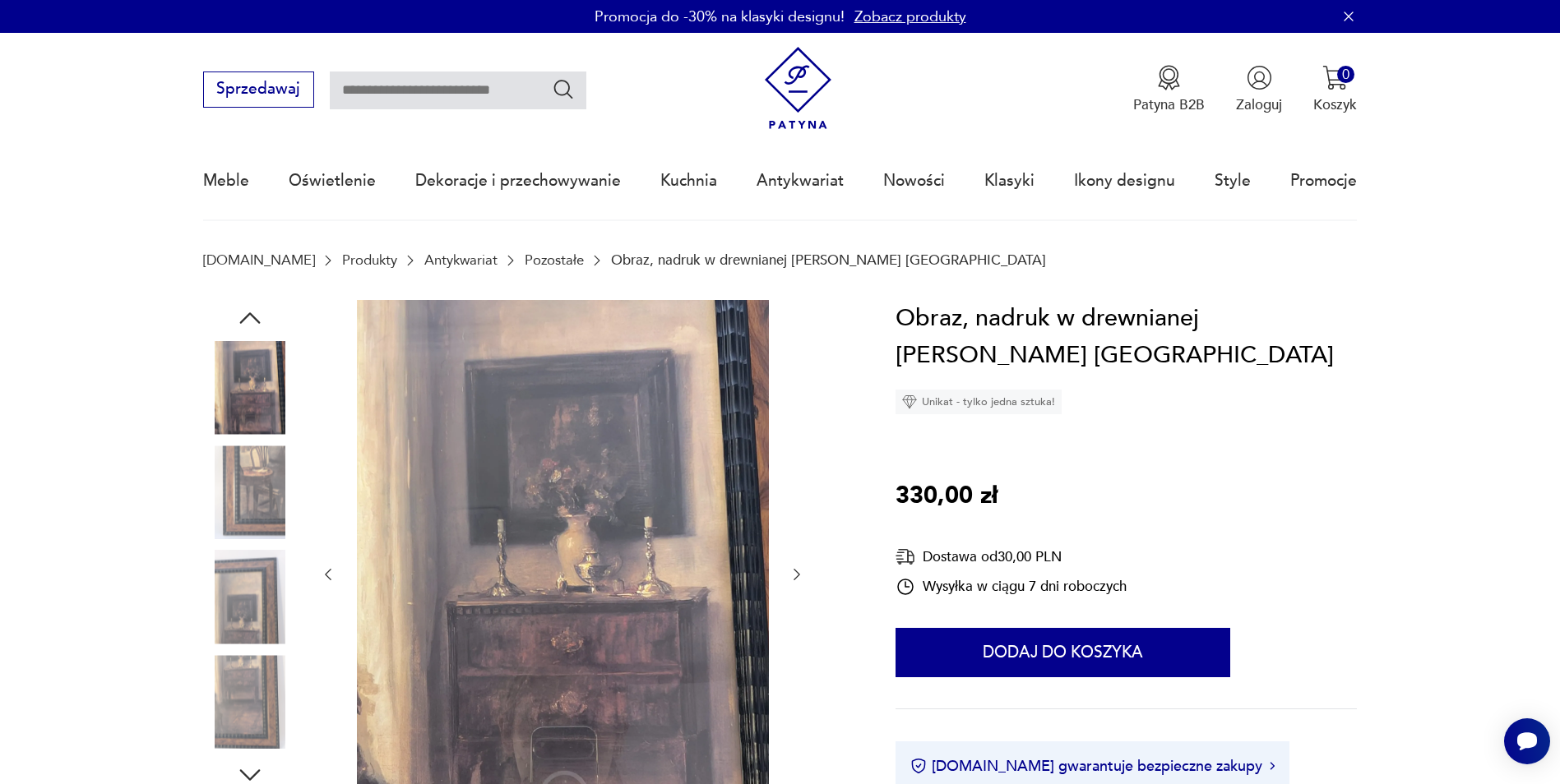
click at [326, 572] on icon "button" at bounding box center [327, 574] width 16 height 16
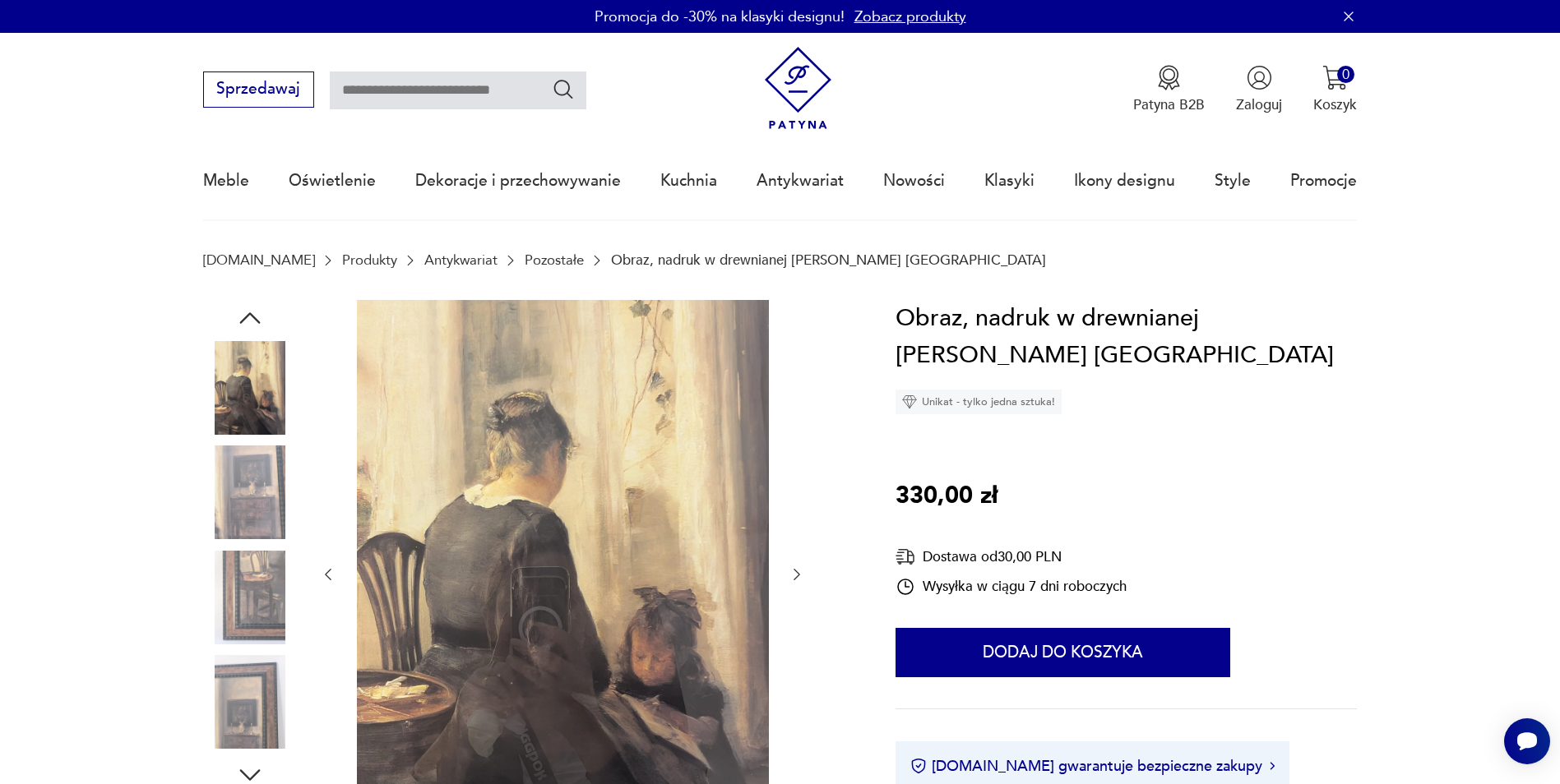
click at [326, 572] on icon "button" at bounding box center [327, 574] width 16 height 16
click at [326, 572] on div at bounding box center [562, 575] width 485 height 550
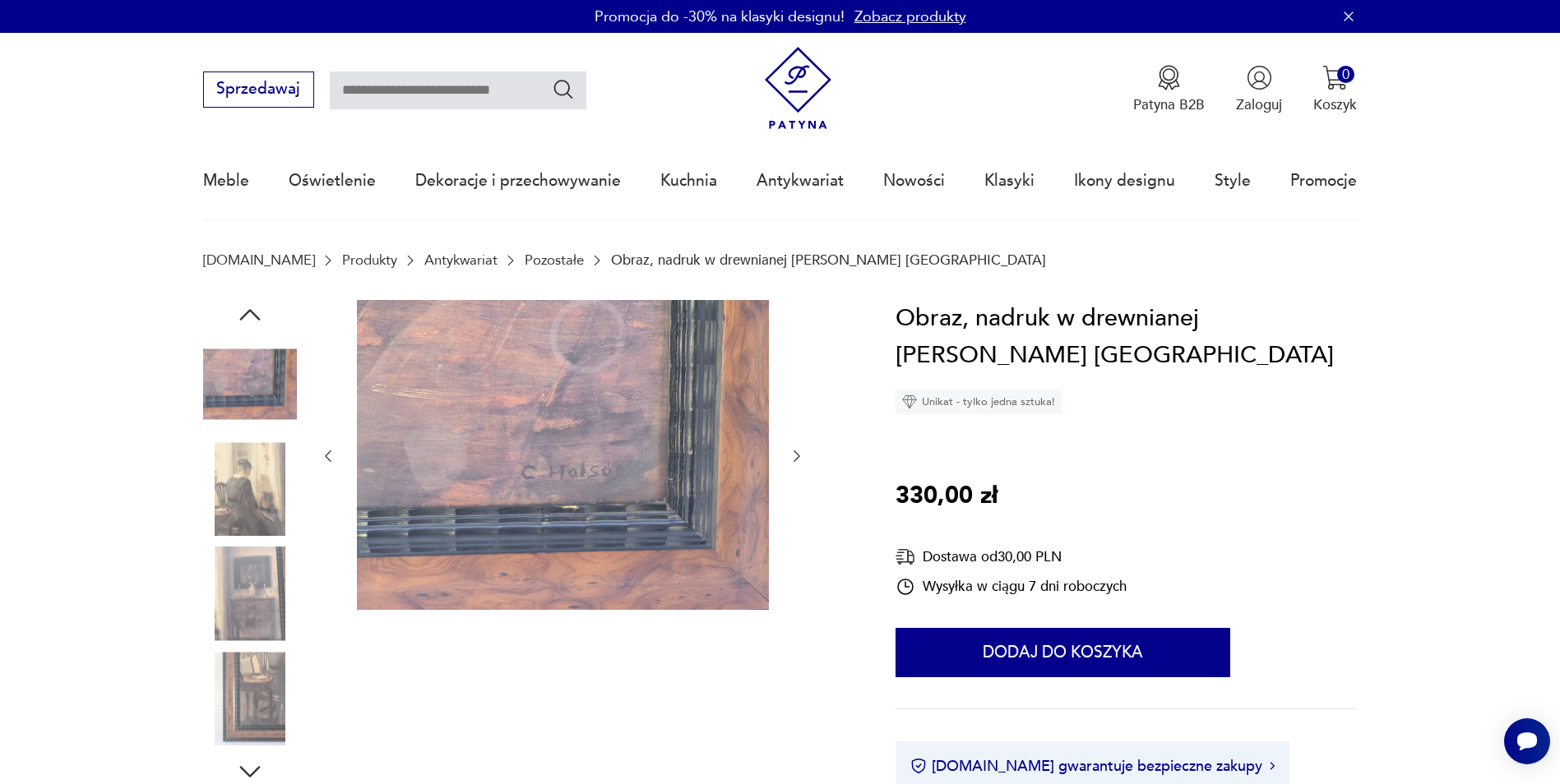
click at [326, 572] on div at bounding box center [562, 457] width 485 height 313
drag, startPoint x: 326, startPoint y: 572, endPoint x: 330, endPoint y: 446, distance: 126.1
click at [330, 446] on div at bounding box center [562, 457] width 485 height 313
click at [336, 446] on button "button" at bounding box center [327, 456] width 16 height 20
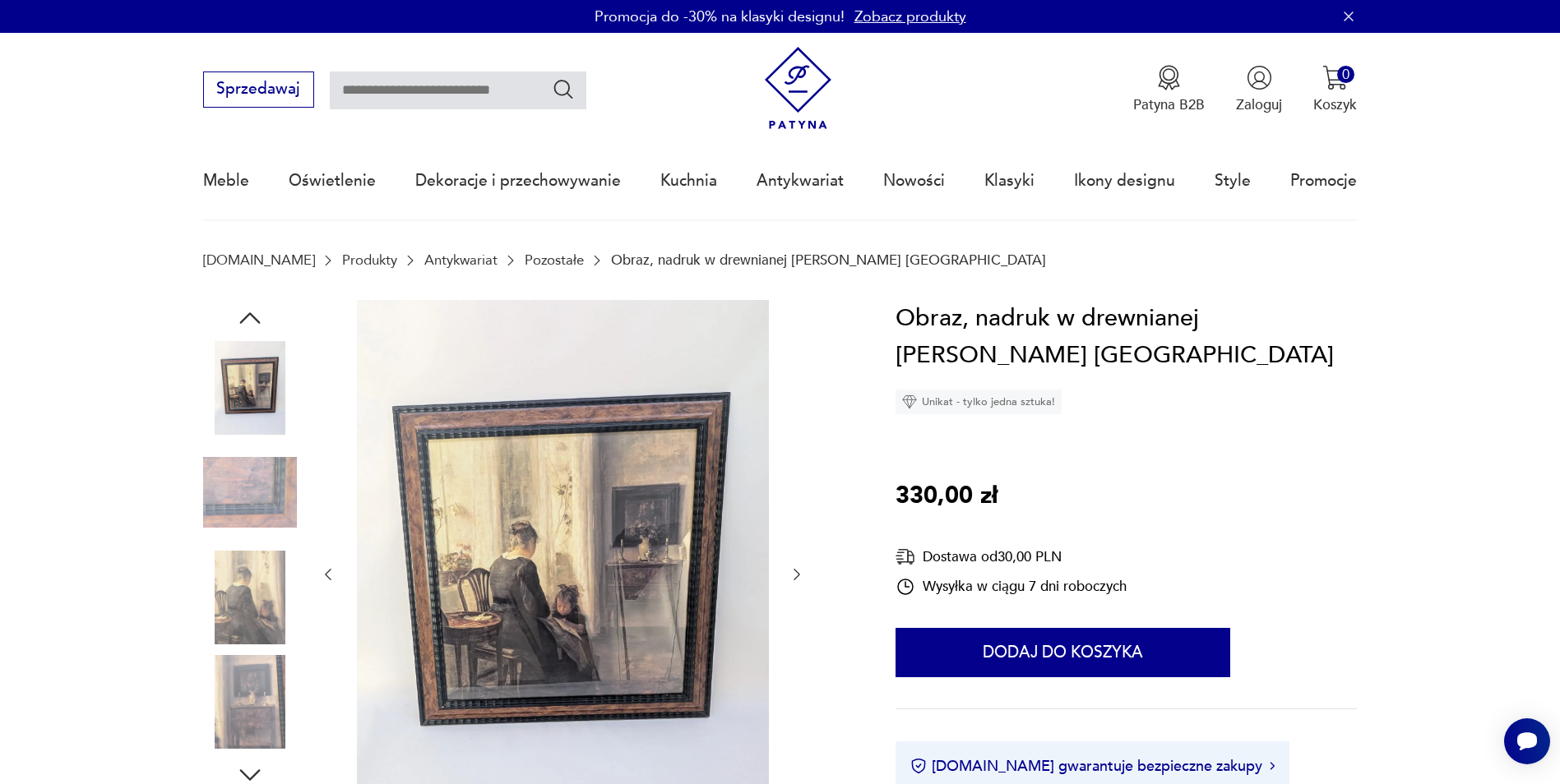
click at [276, 383] on img at bounding box center [251, 389] width 94 height 94
